Goal: Transaction & Acquisition: Purchase product/service

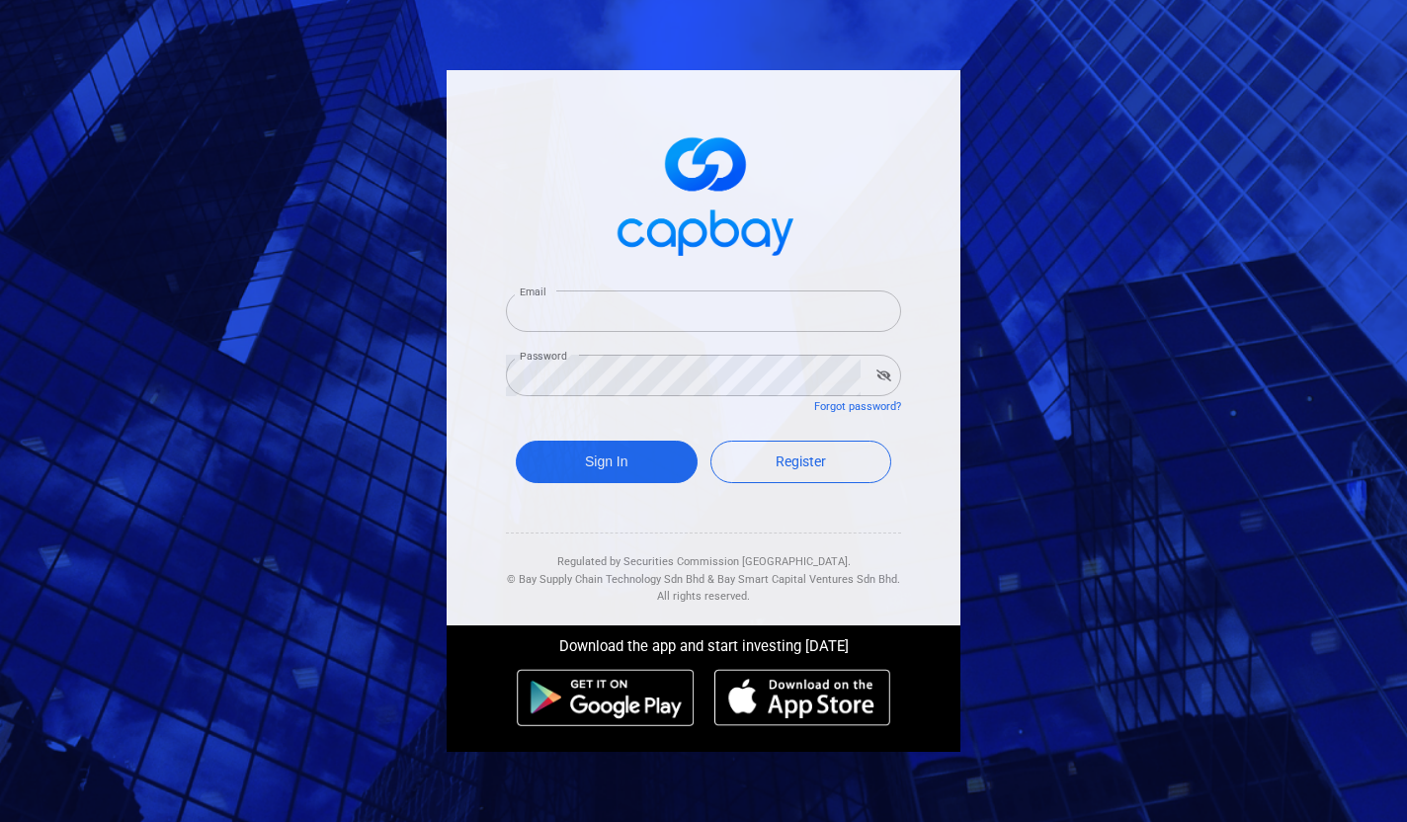
type input "[EMAIL_ADDRESS][DOMAIN_NAME]"
click at [600, 297] on input "[EMAIL_ADDRESS][DOMAIN_NAME]" at bounding box center [703, 310] width 395 height 41
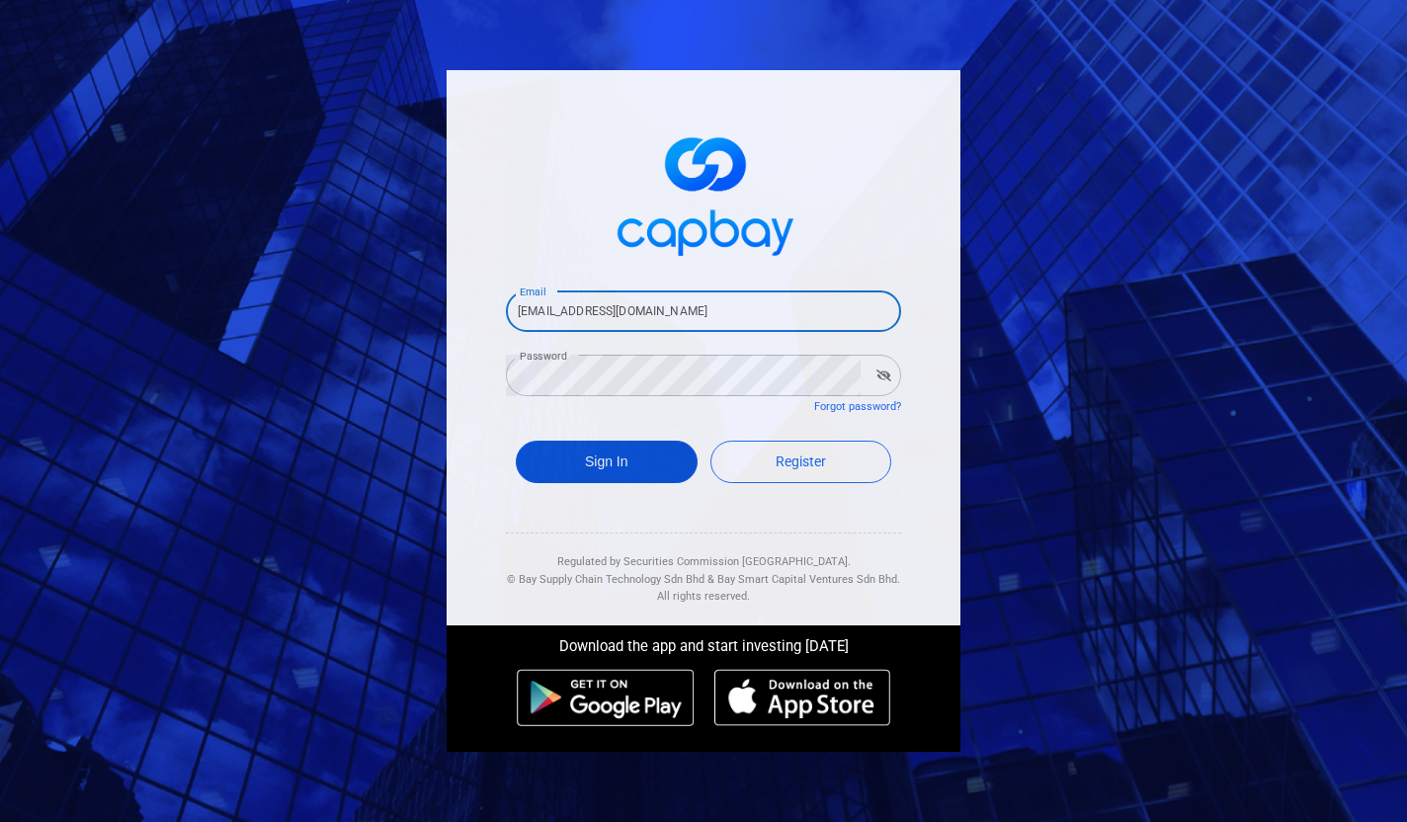
click at [548, 448] on button "Sign In" at bounding box center [607, 462] width 182 height 42
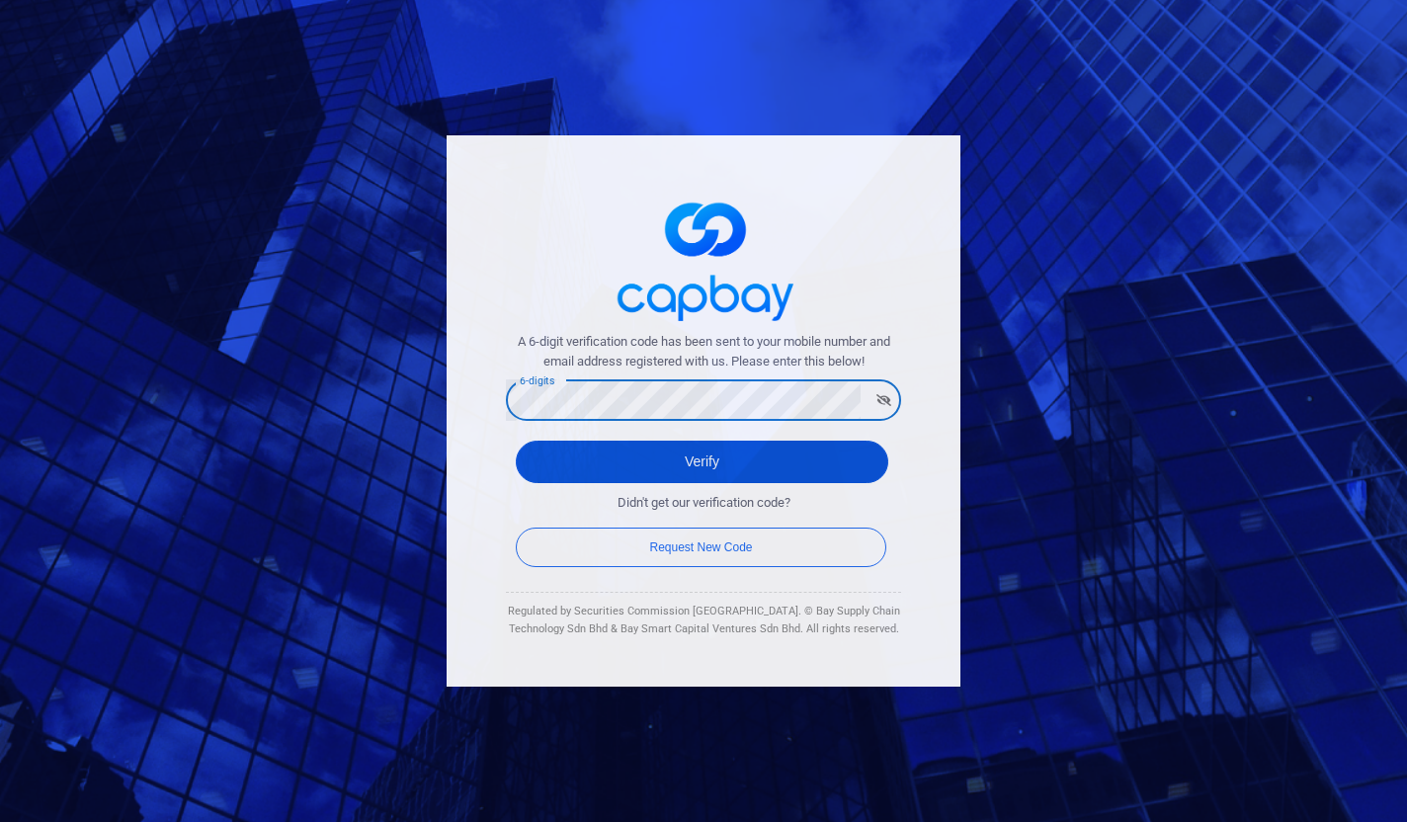
click at [653, 471] on button "Verify" at bounding box center [702, 462] width 373 height 42
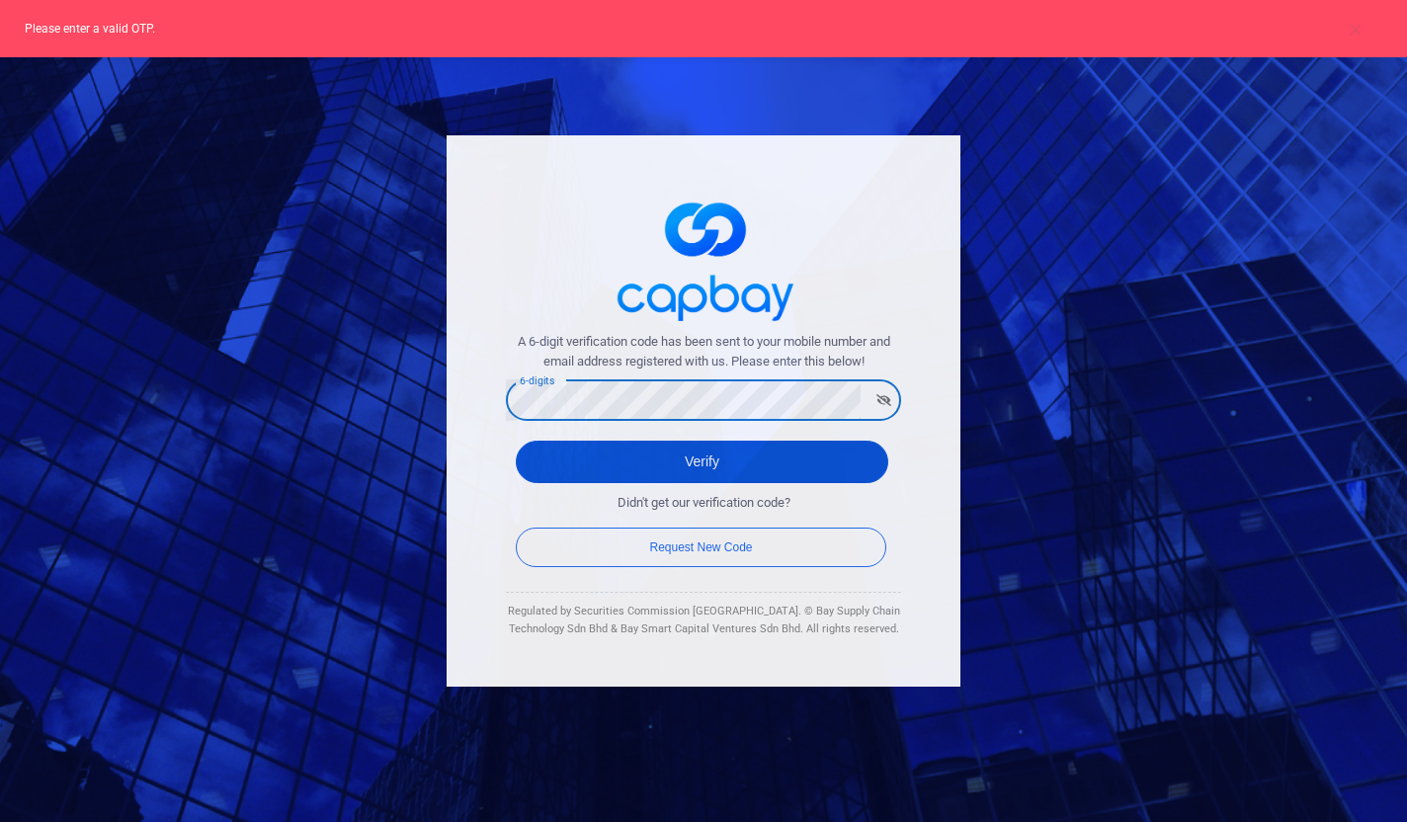
click at [552, 457] on button "Verify" at bounding box center [702, 462] width 373 height 42
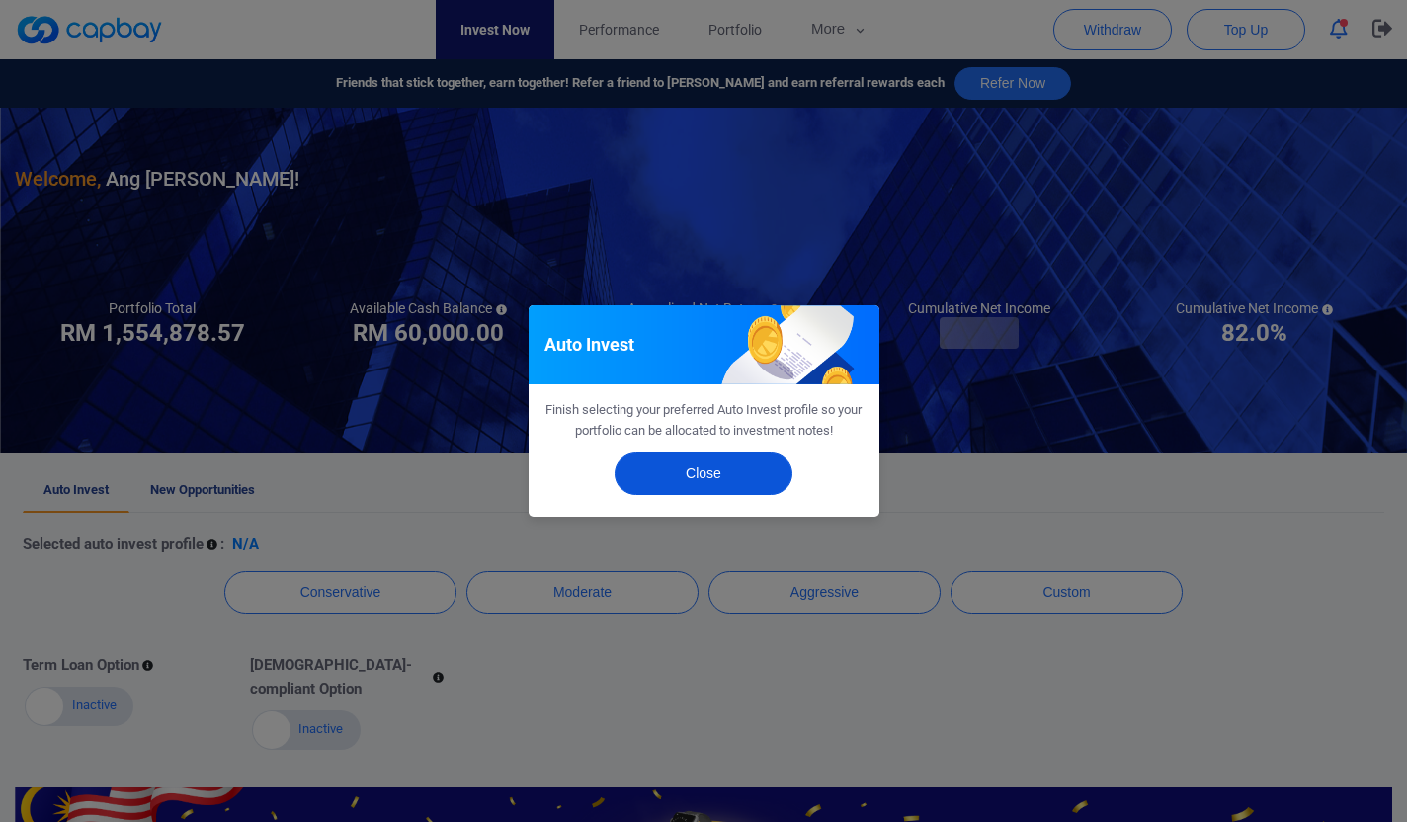
click at [725, 477] on button "Close" at bounding box center [704, 474] width 178 height 42
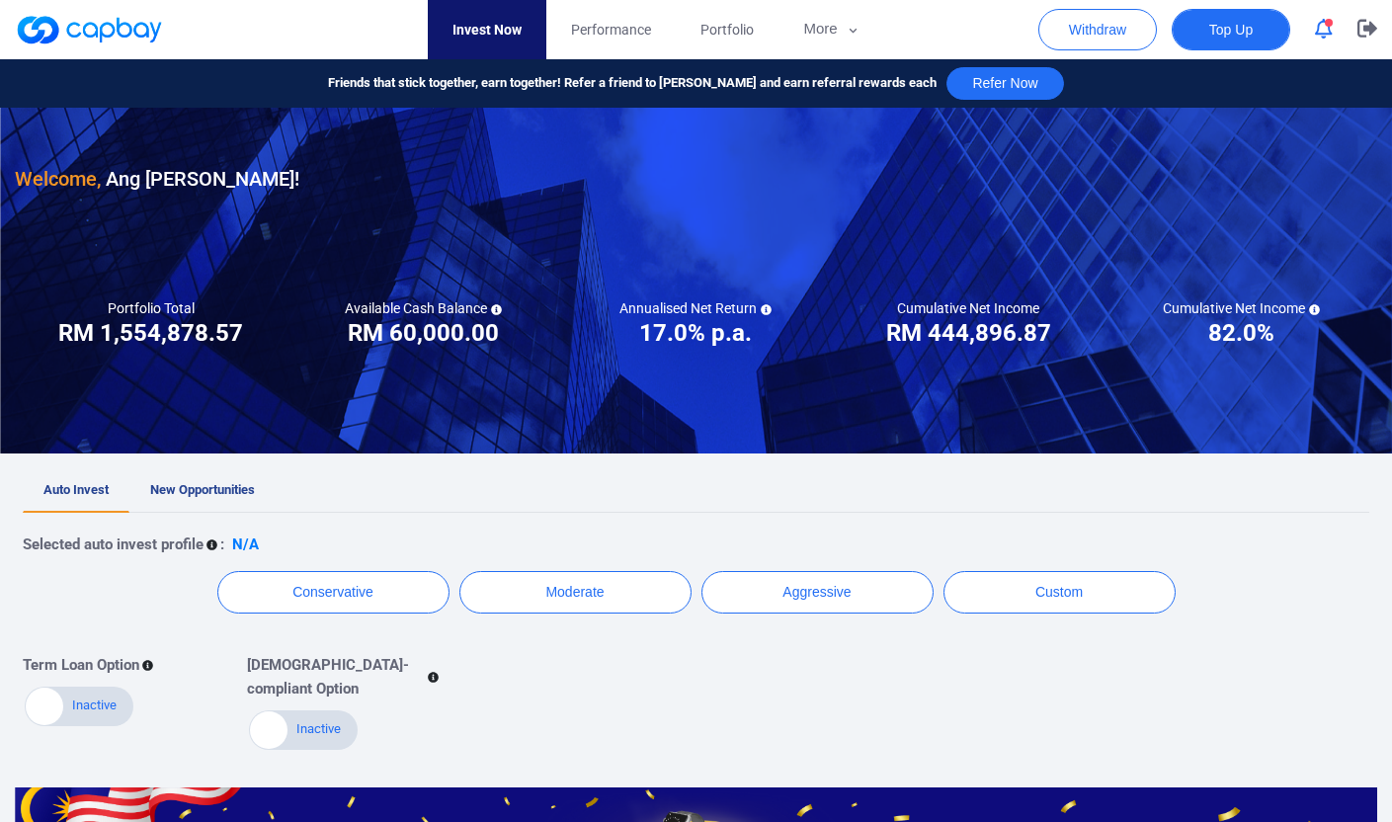
click at [1251, 44] on button "Top Up" at bounding box center [1231, 29] width 119 height 41
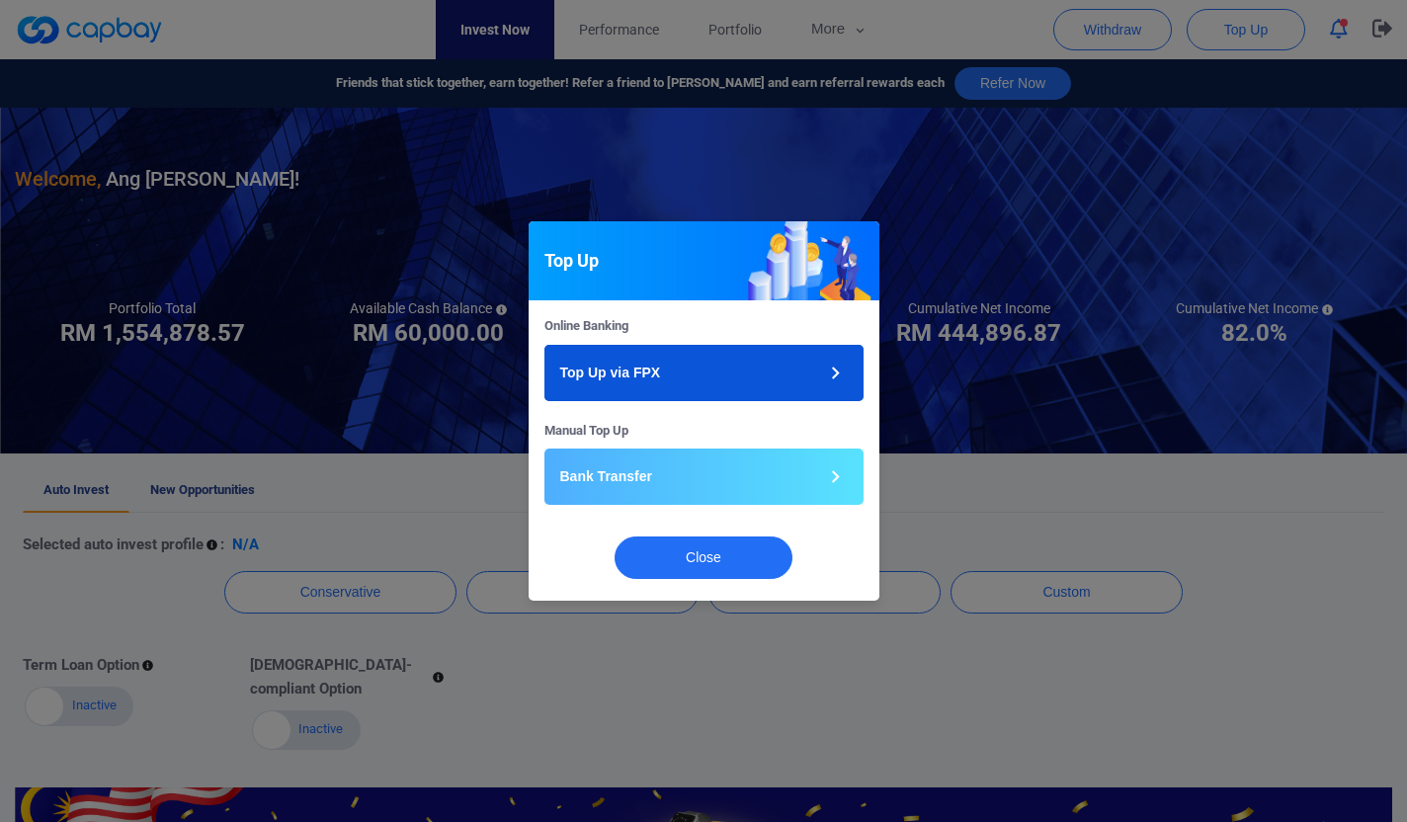
click at [696, 360] on button "Top Up via FPX" at bounding box center [703, 373] width 319 height 56
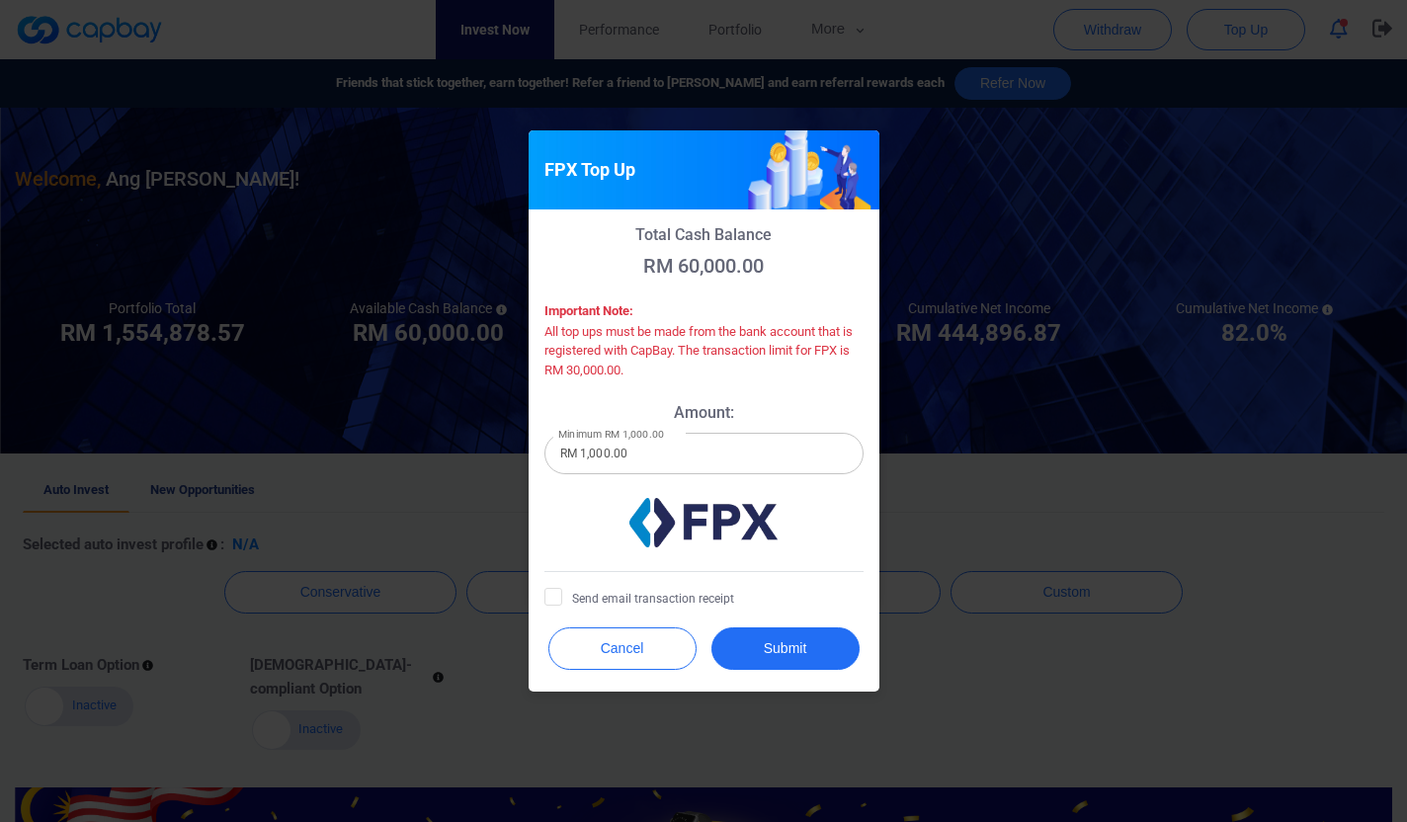
click at [703, 448] on input "RM 1,000.00" at bounding box center [703, 453] width 319 height 41
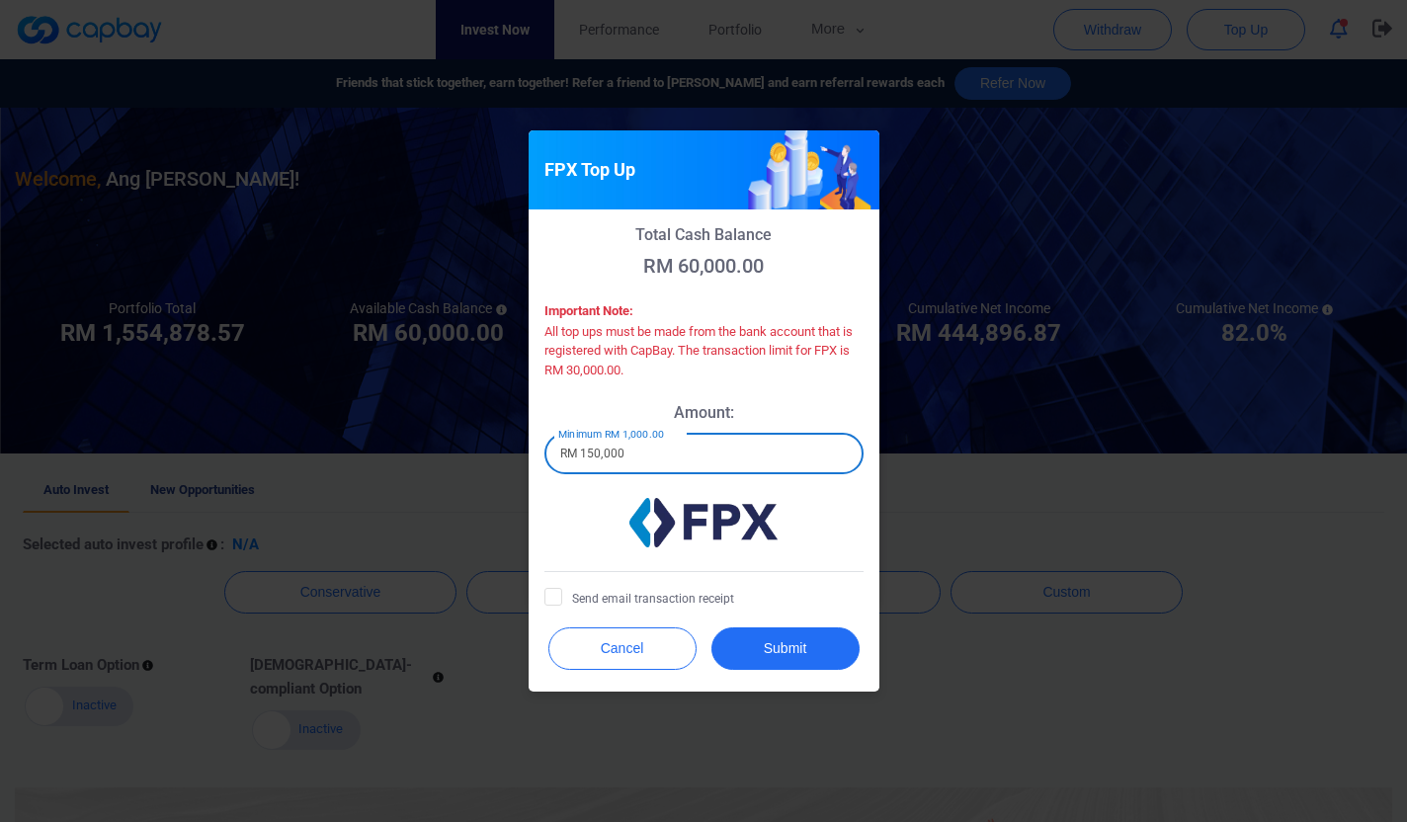
type input "RM 150,000"
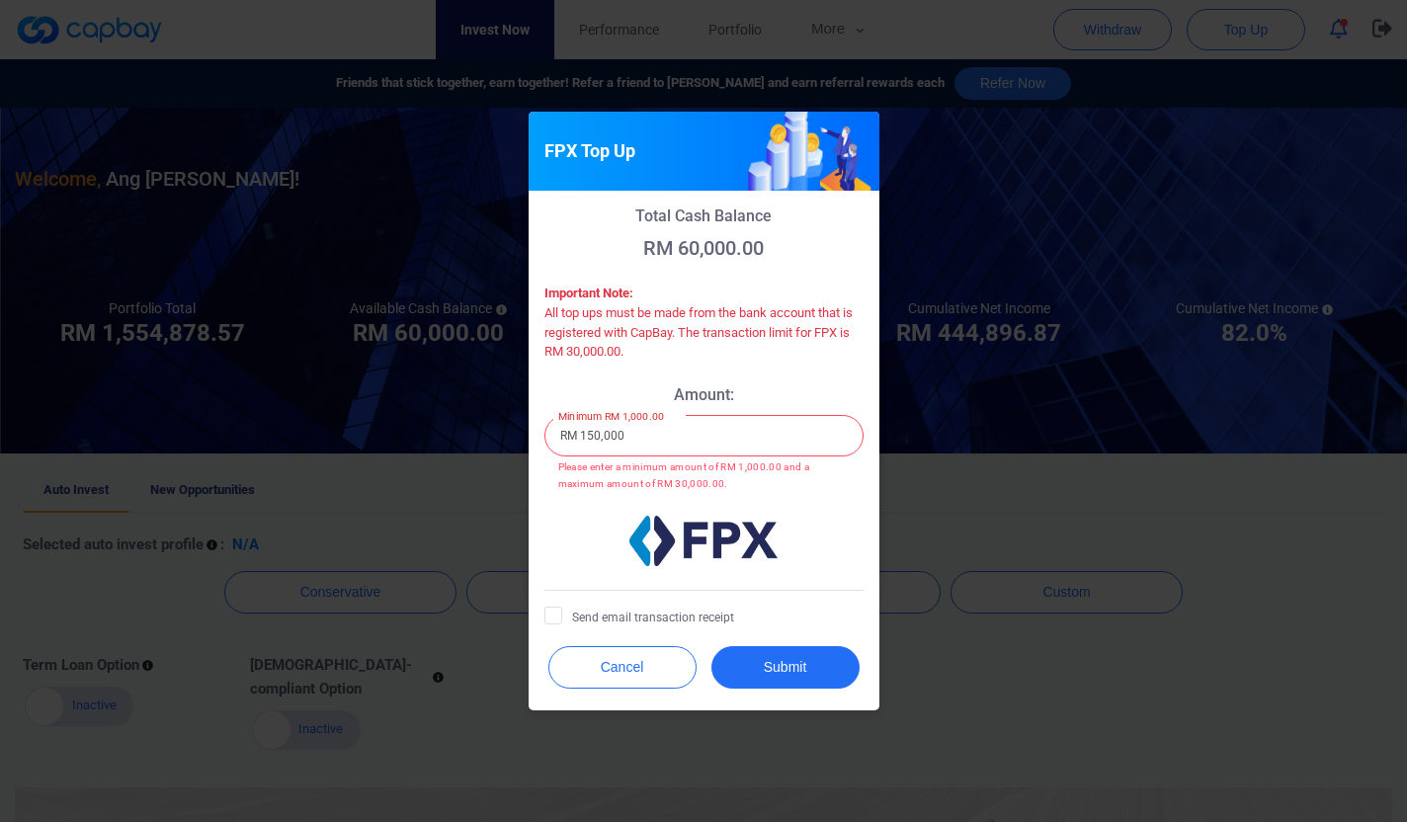
click at [646, 434] on input "RM 150,000" at bounding box center [703, 435] width 319 height 41
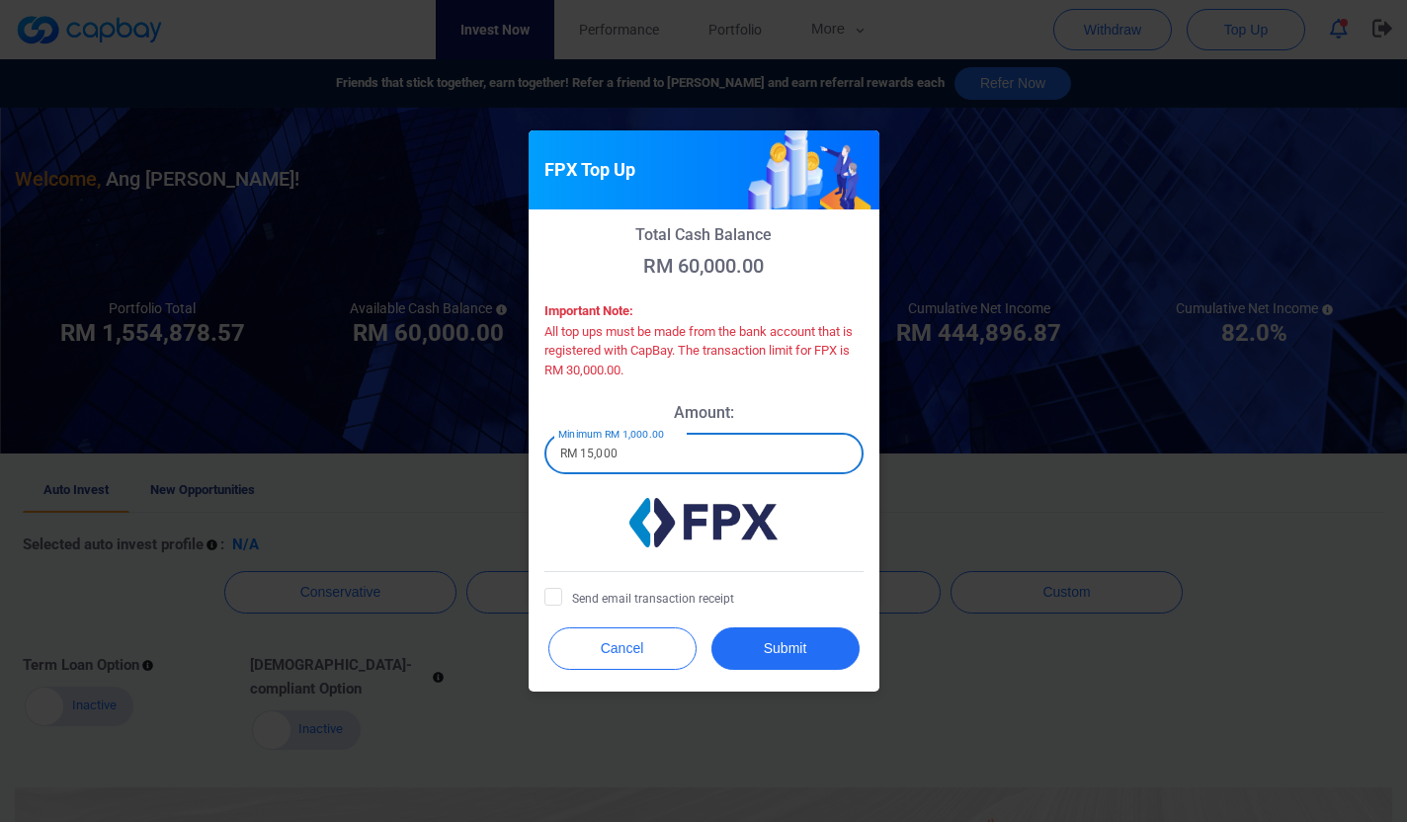
type input "RM 15,000"
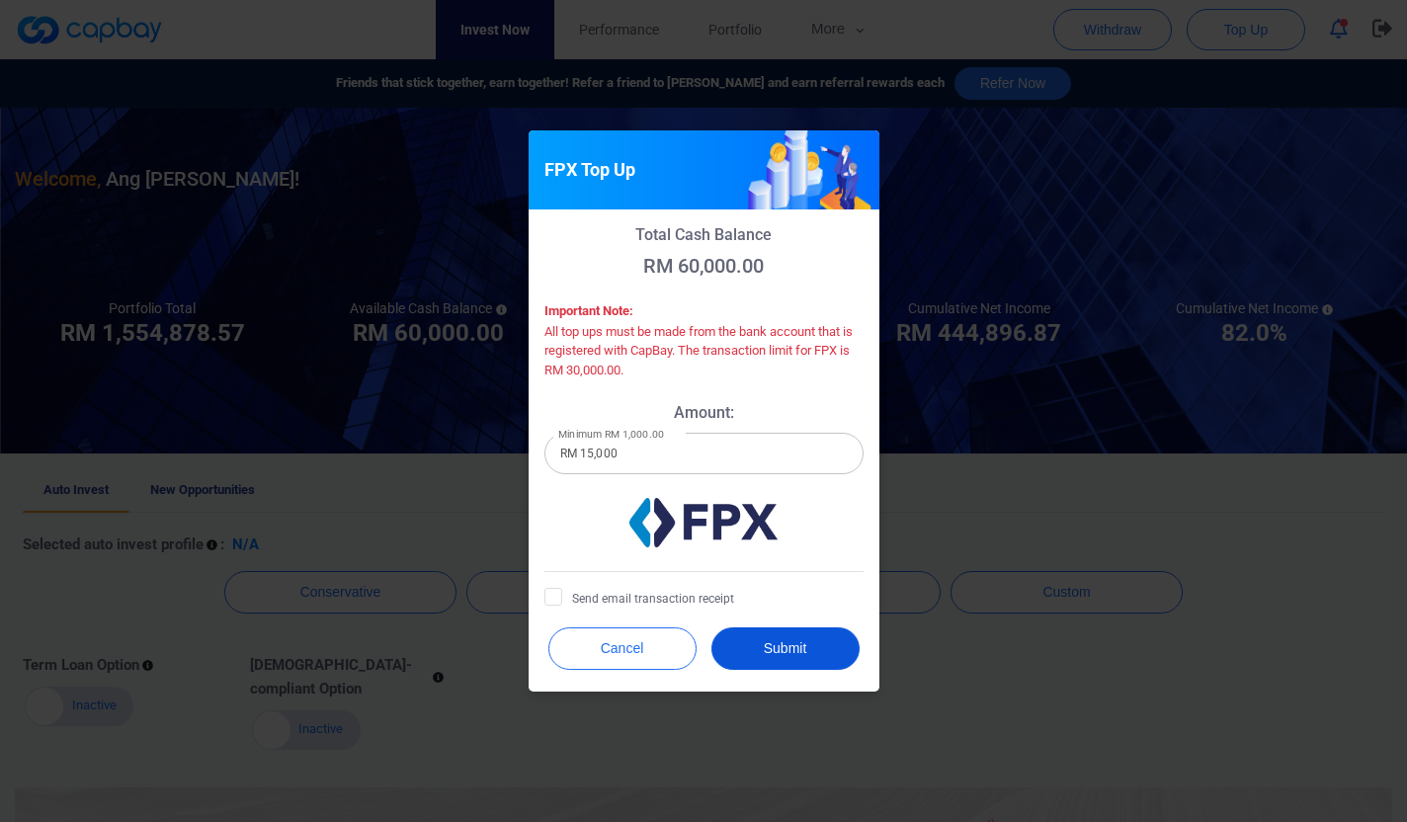
click at [747, 644] on button "Submit" at bounding box center [785, 648] width 148 height 42
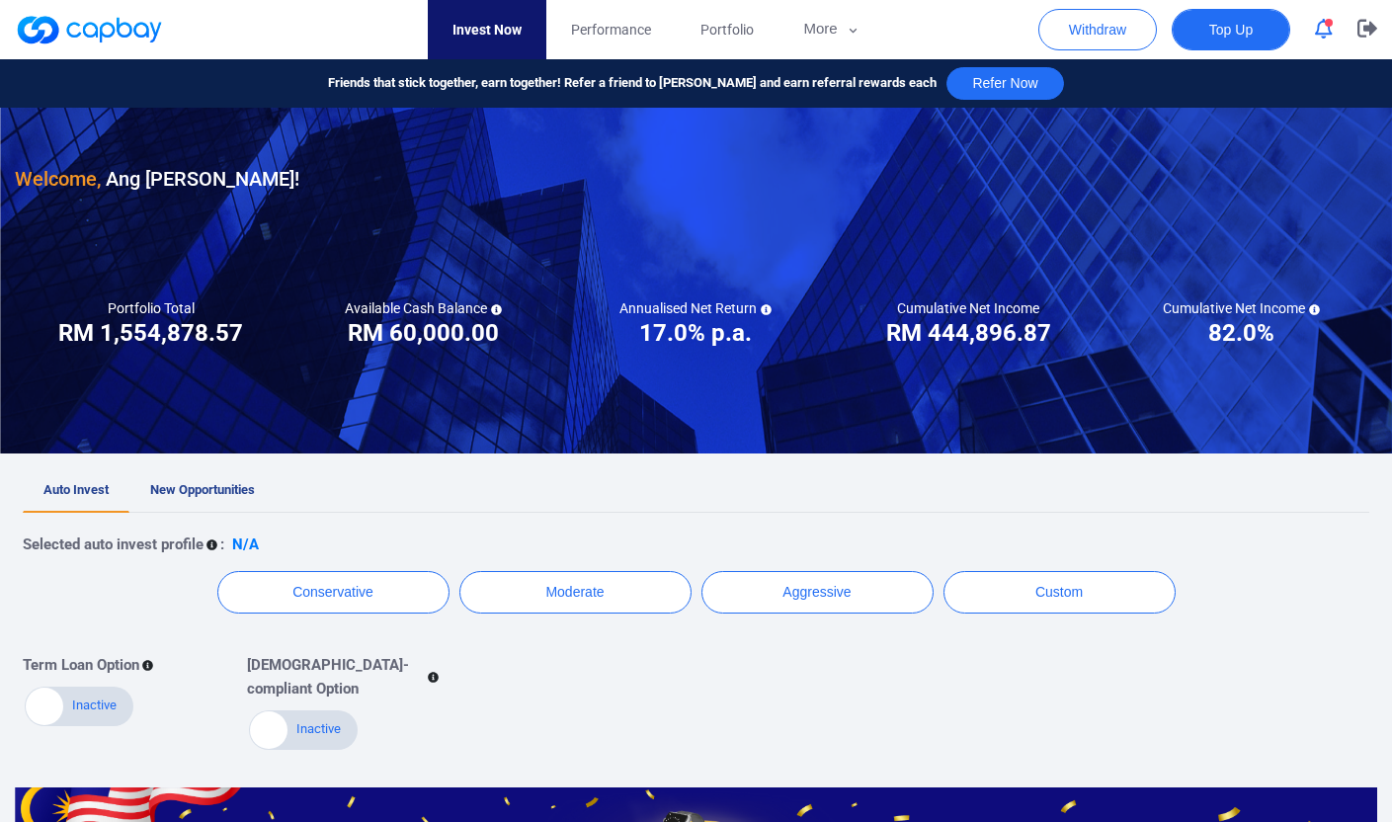
click at [1259, 20] on button "Top Up" at bounding box center [1231, 29] width 119 height 41
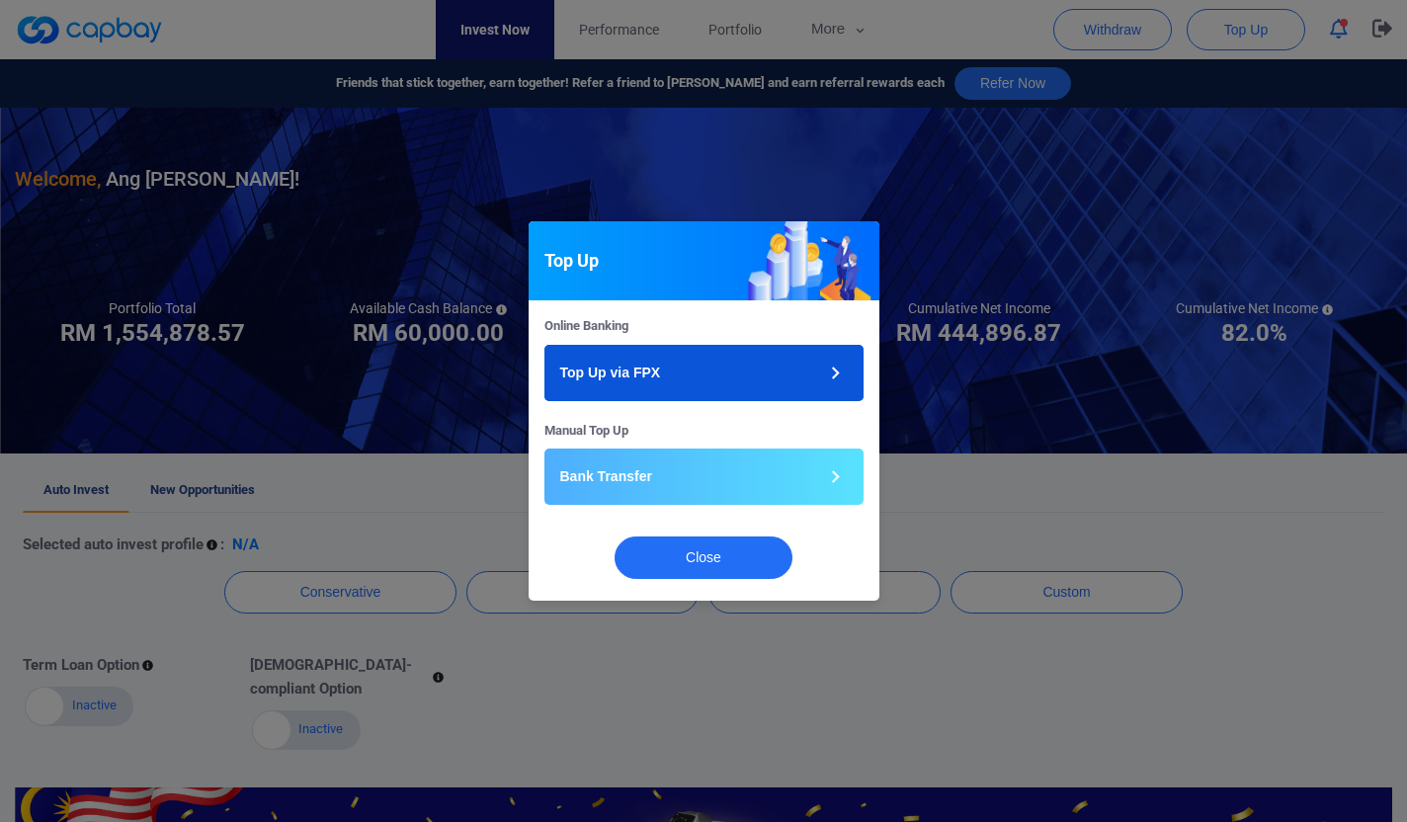
click at [684, 364] on button "Top Up via FPX" at bounding box center [703, 373] width 319 height 56
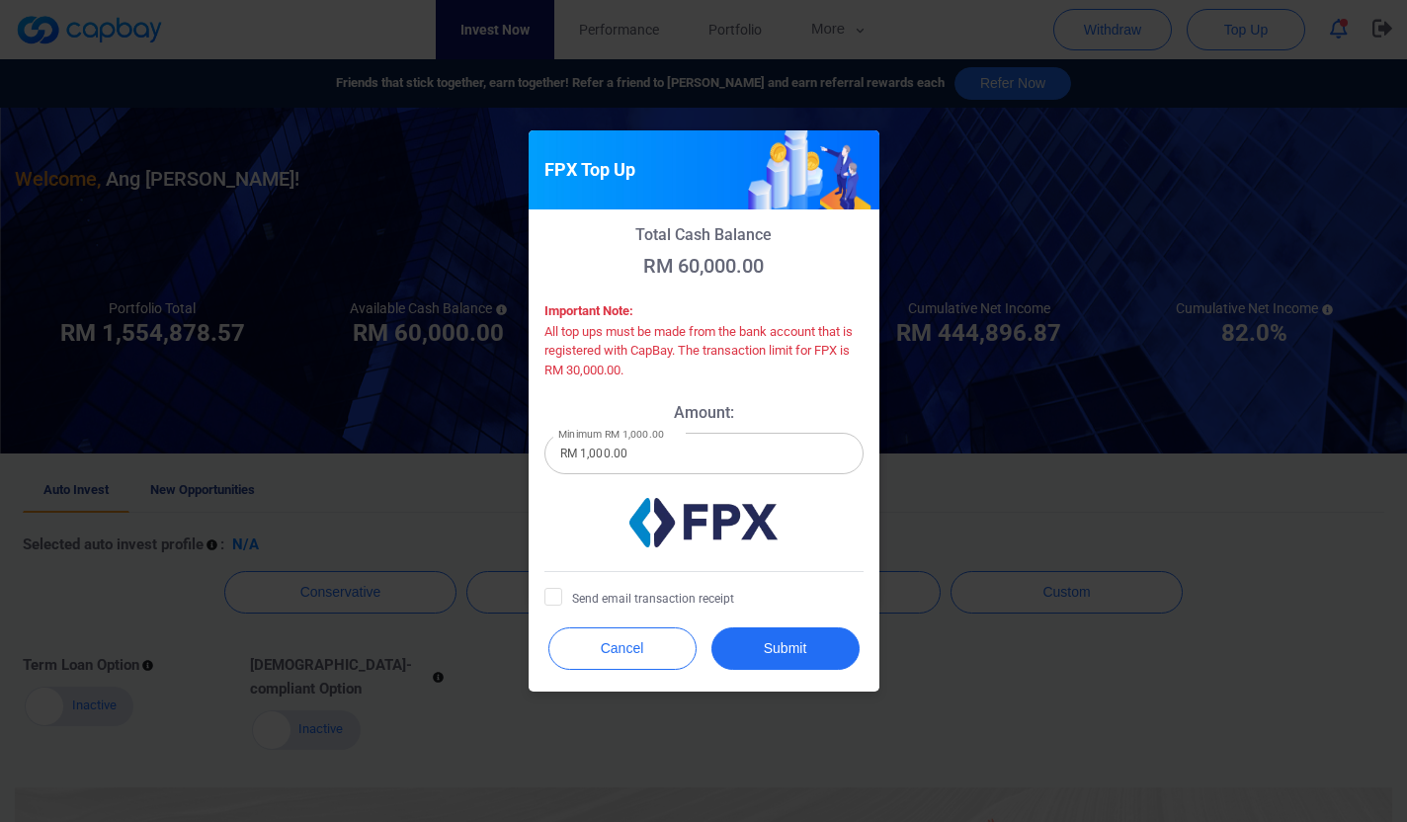
click at [677, 459] on input "RM 1,000.00" at bounding box center [703, 453] width 319 height 41
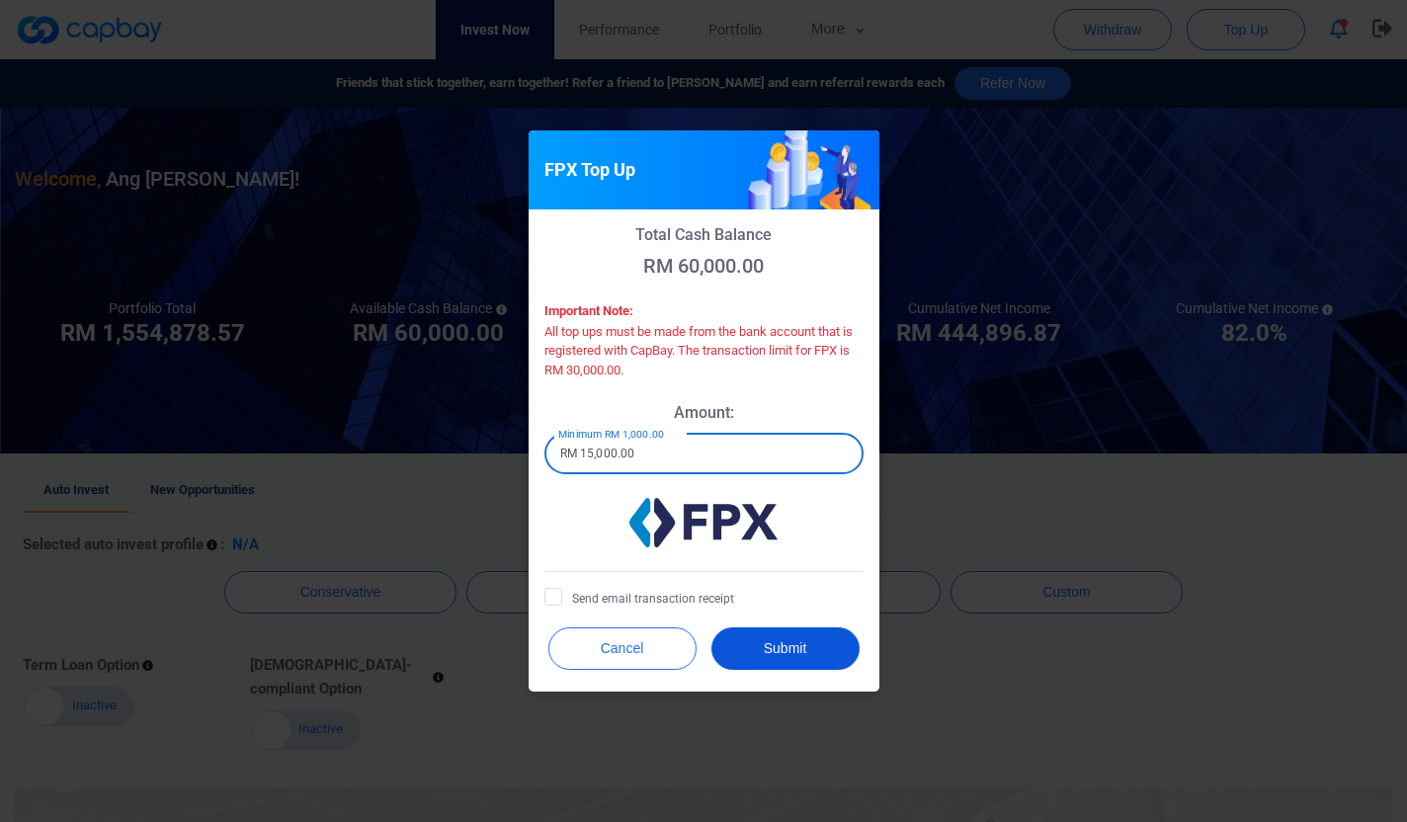
type input "RM 15,000.00"
click at [753, 630] on button "Submit" at bounding box center [785, 648] width 148 height 42
